Goal: Task Accomplishment & Management: Manage account settings

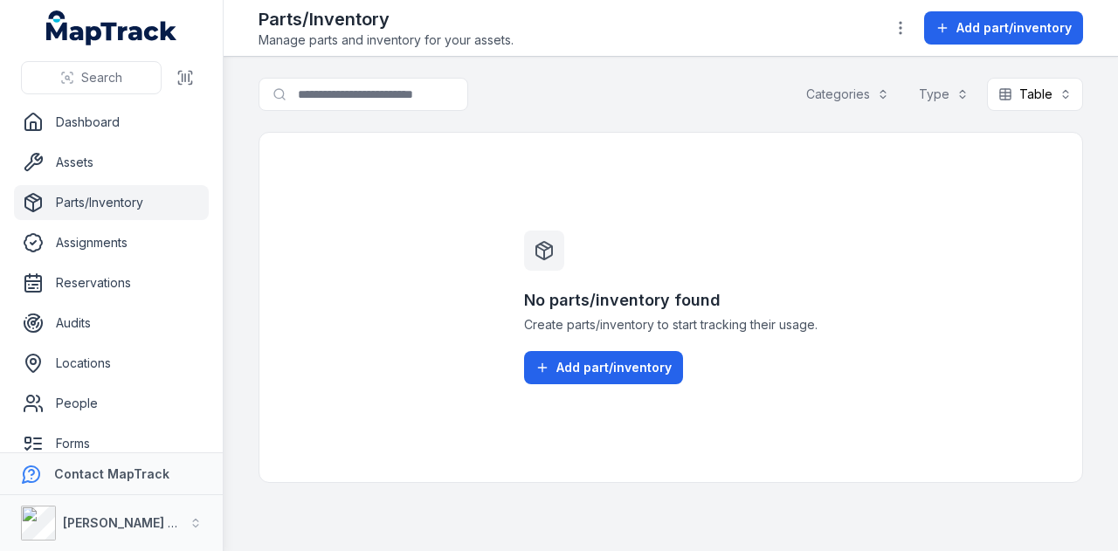
click at [896, 95] on button "Categories" at bounding box center [848, 94] width 106 height 33
click at [902, 17] on button "button" at bounding box center [900, 27] width 33 height 33
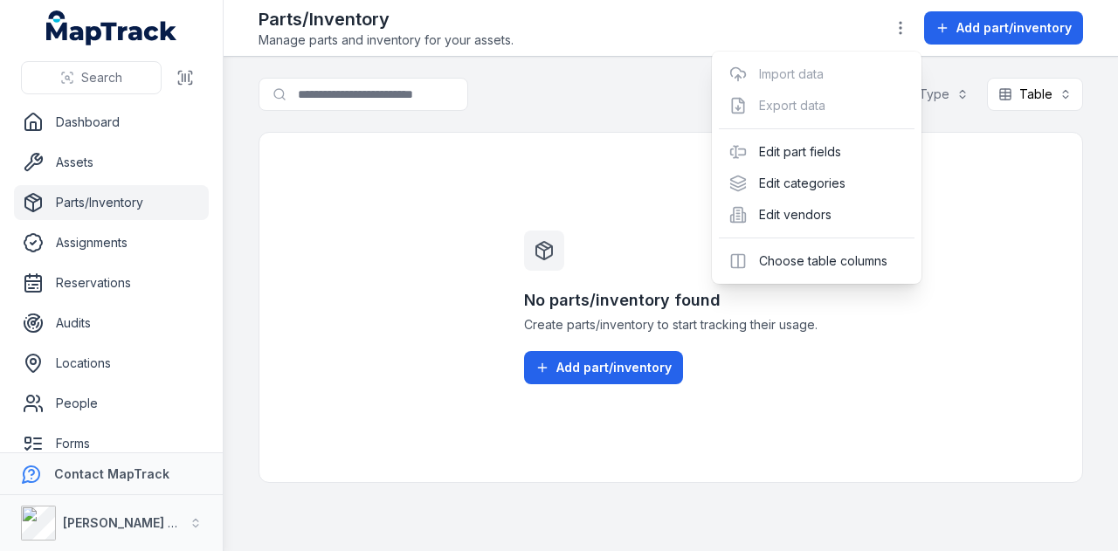
click at [1035, 207] on div "Toggle Navigation Parts/Inventory Manage parts and inventory for your assets. A…" at bounding box center [671, 275] width 894 height 551
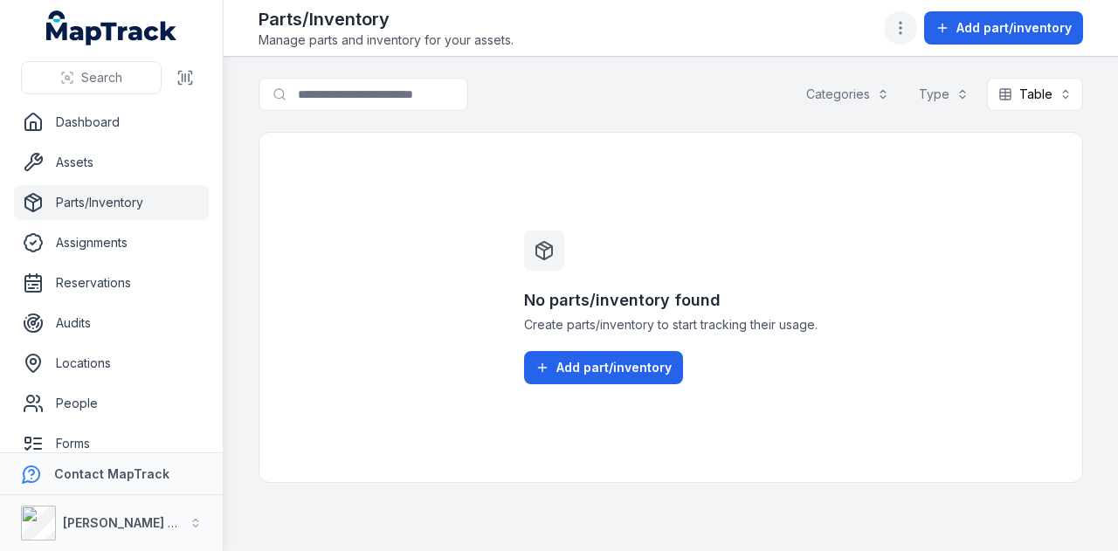
click at [898, 29] on icon "button" at bounding box center [900, 27] width 17 height 17
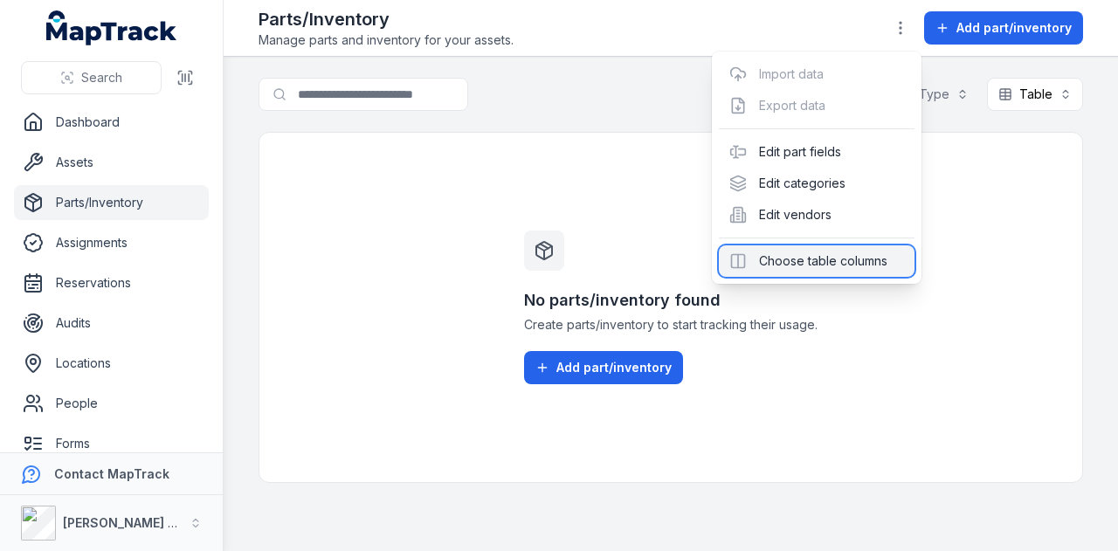
click at [870, 266] on div "Choose table columns" at bounding box center [817, 260] width 196 height 31
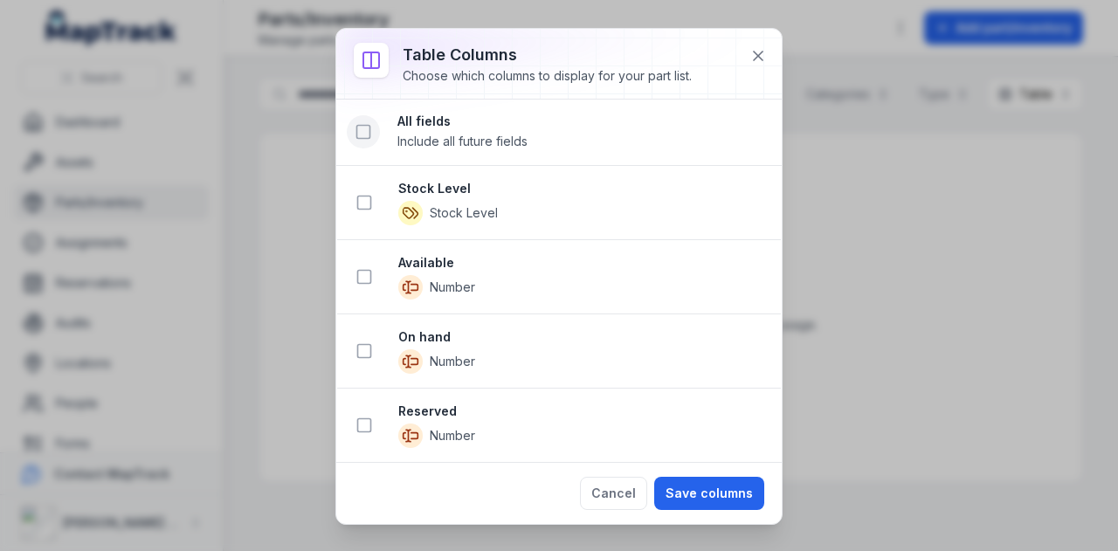
click at [361, 132] on icon at bounding box center [363, 131] width 17 height 17
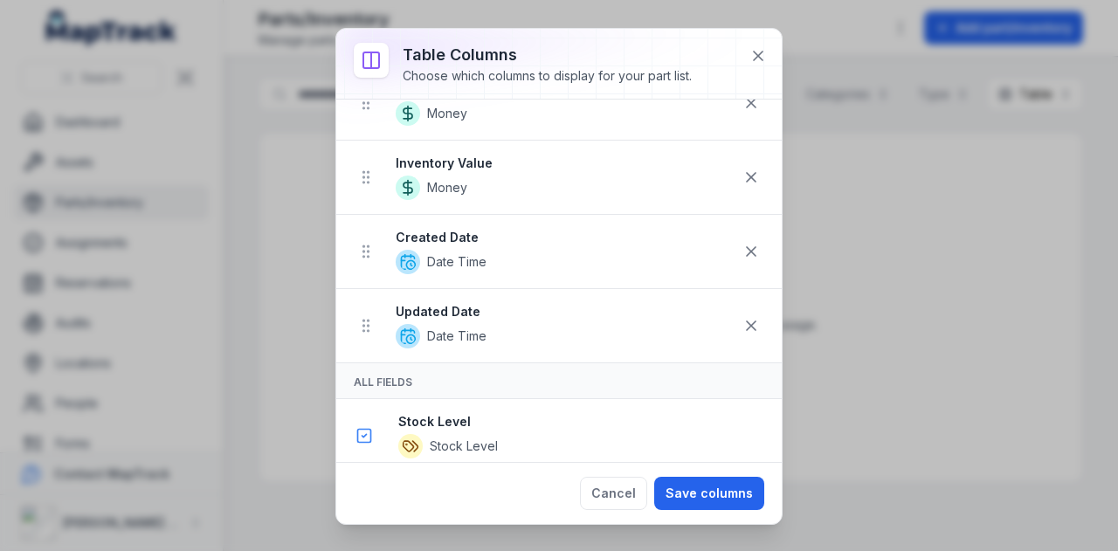
scroll to position [437, 0]
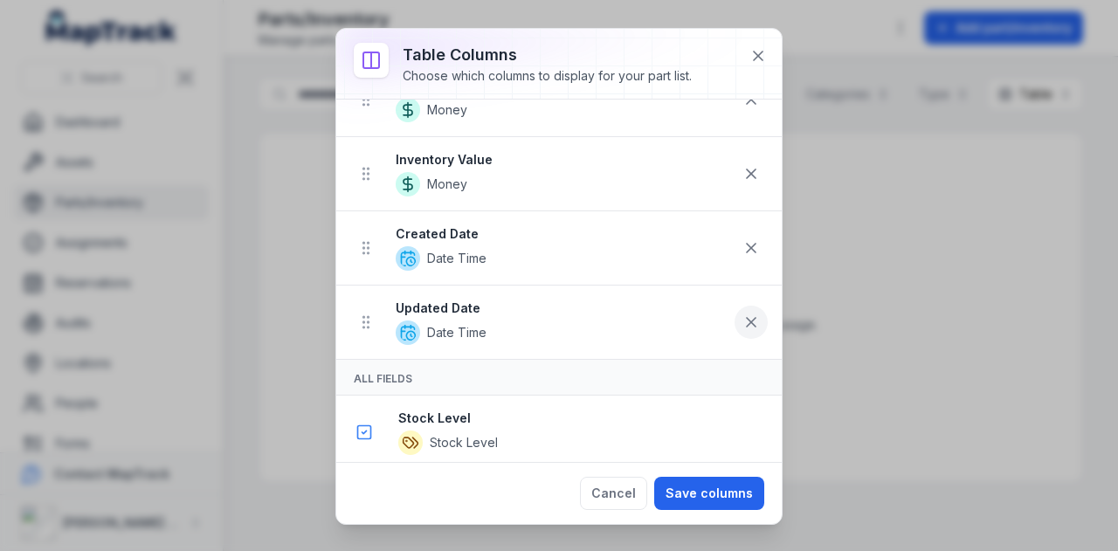
click at [745, 323] on icon at bounding box center [750, 321] width 17 height 17
click at [747, 320] on icon at bounding box center [751, 322] width 9 height 9
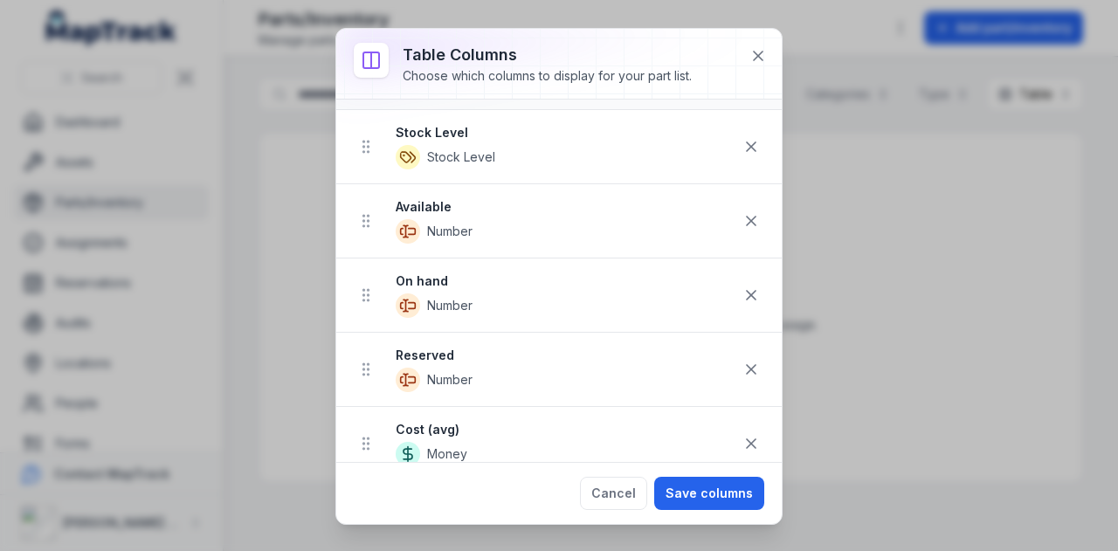
scroll to position [0, 0]
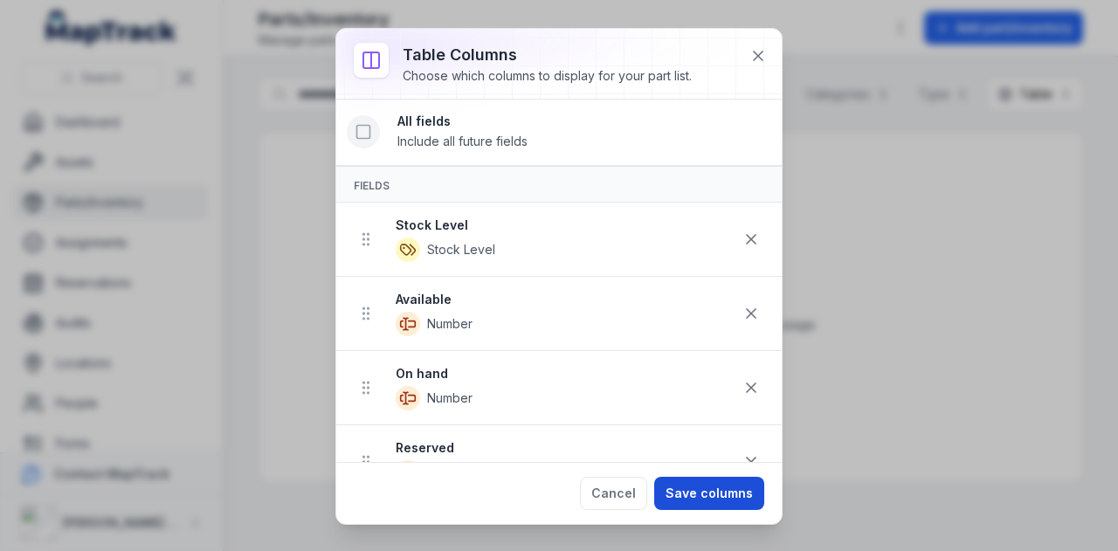
click at [743, 499] on button "Save columns" at bounding box center [709, 493] width 110 height 33
